Goal: Information Seeking & Learning: Learn about a topic

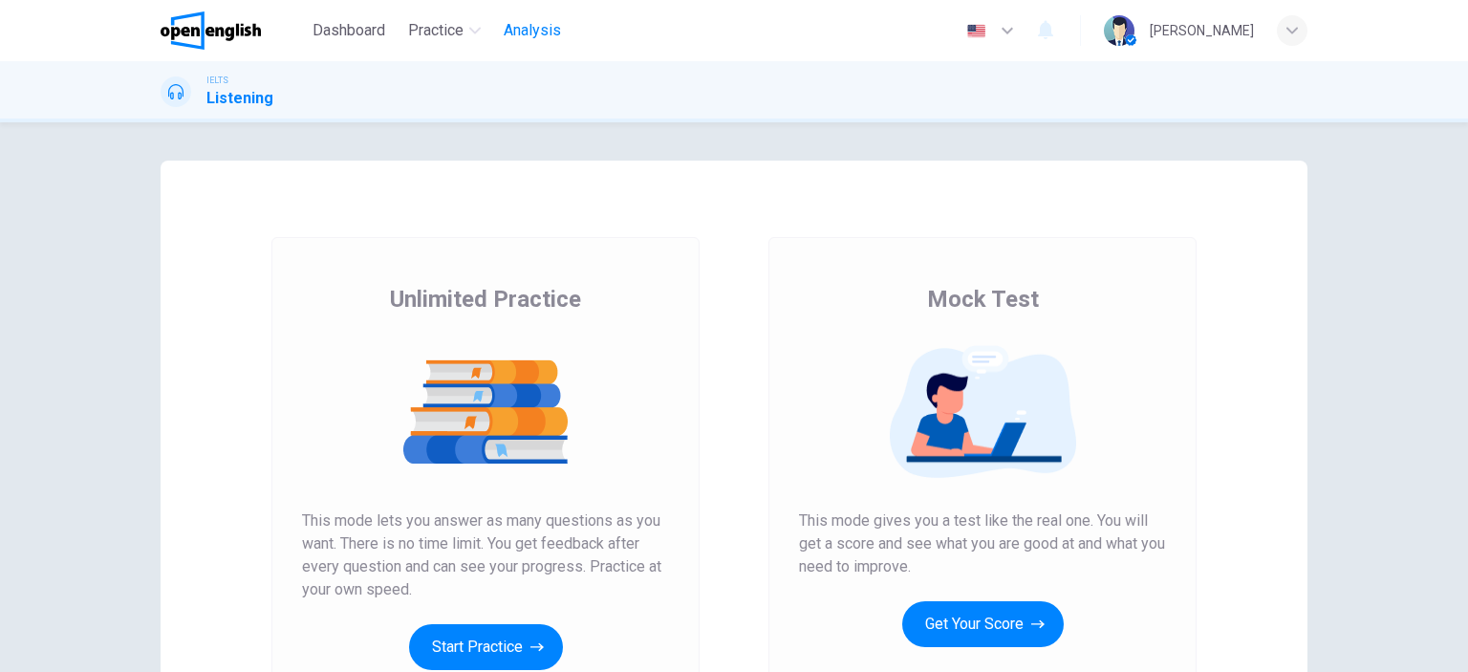
click at [507, 28] on span "Analysis" at bounding box center [532, 30] width 57 height 23
